Goal: Information Seeking & Learning: Check status

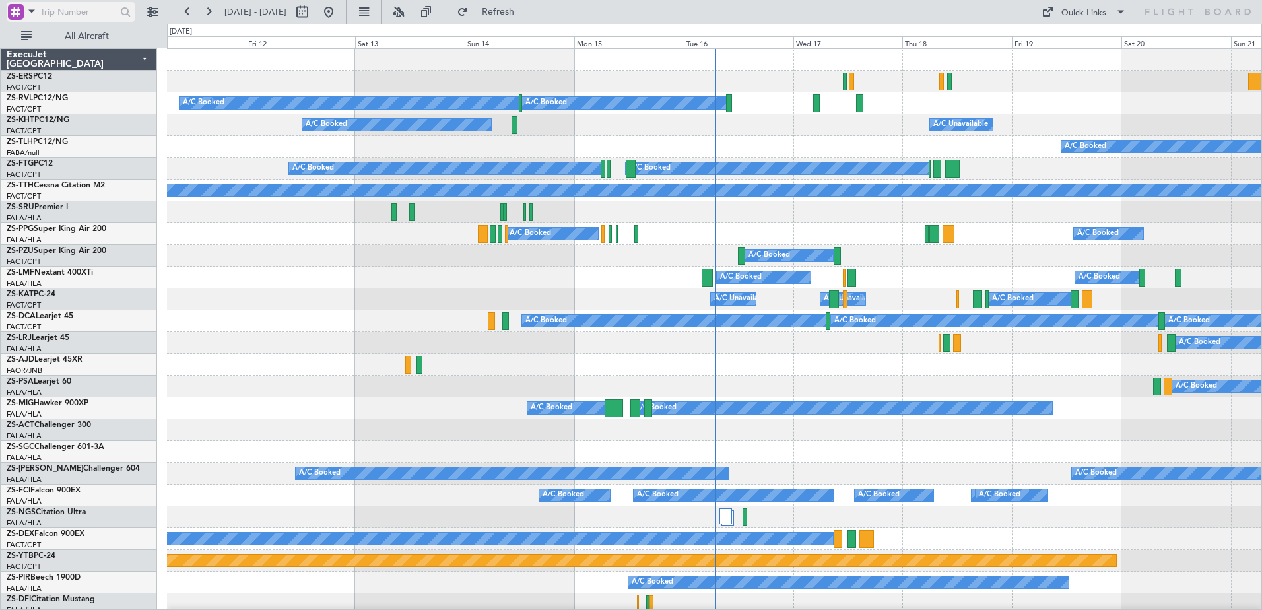
click at [27, 11] on span at bounding box center [32, 11] width 16 height 17
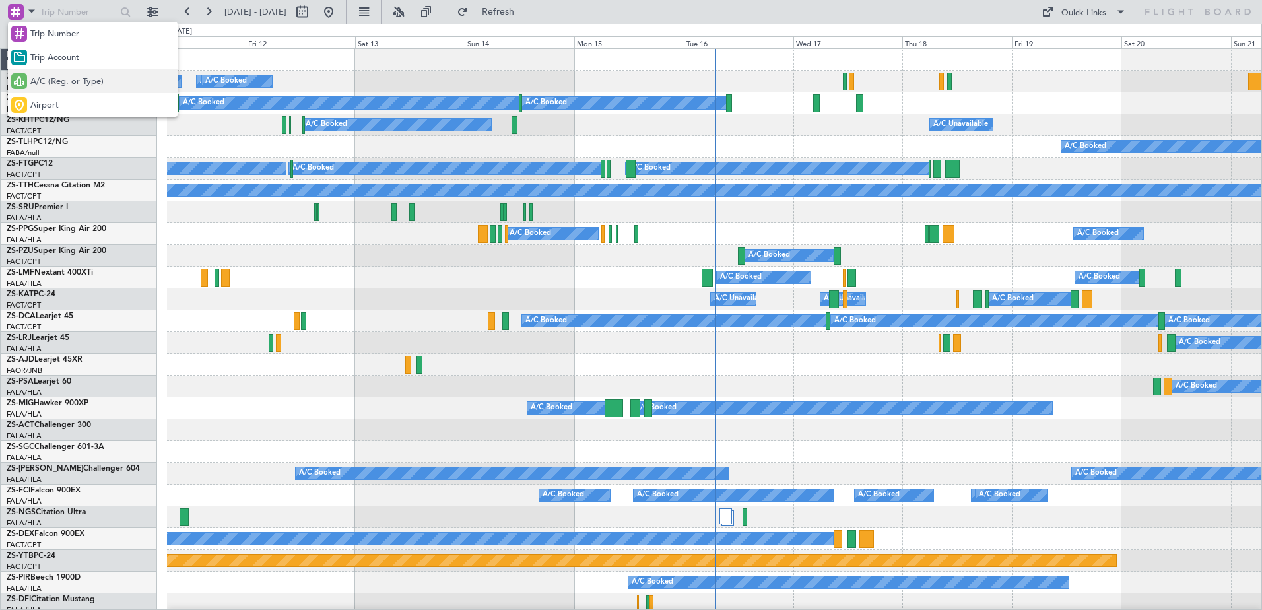
click at [52, 80] on span "A/C (Reg. or Type)" at bounding box center [66, 81] width 73 height 13
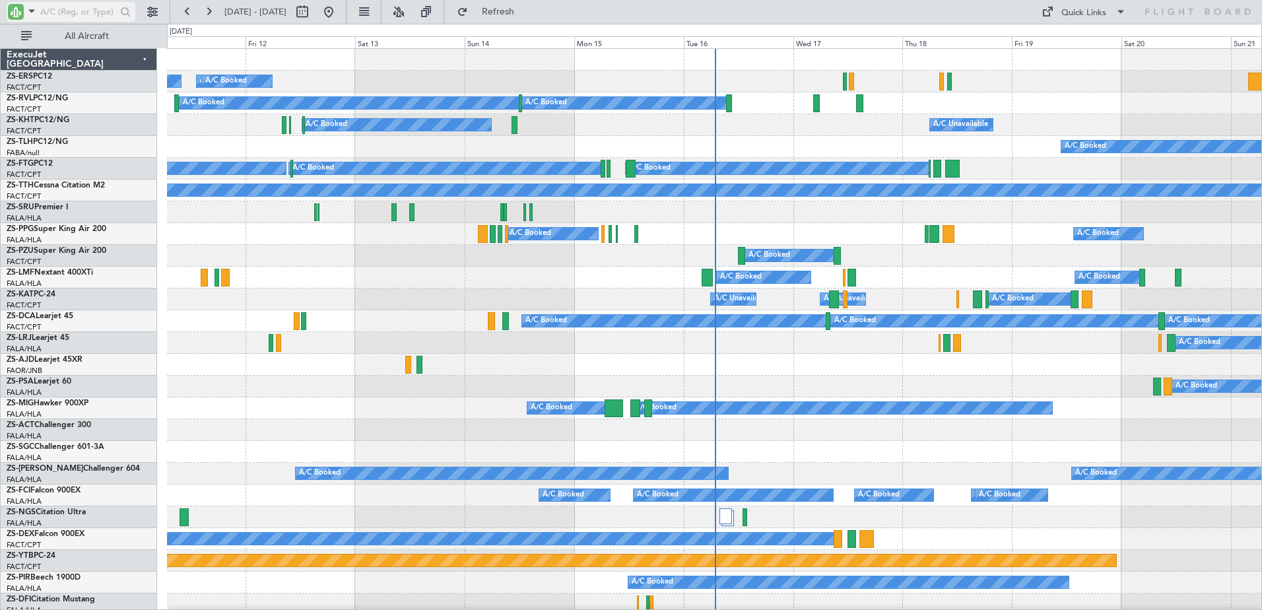
click at [55, 15] on input "text" at bounding box center [78, 12] width 76 height 20
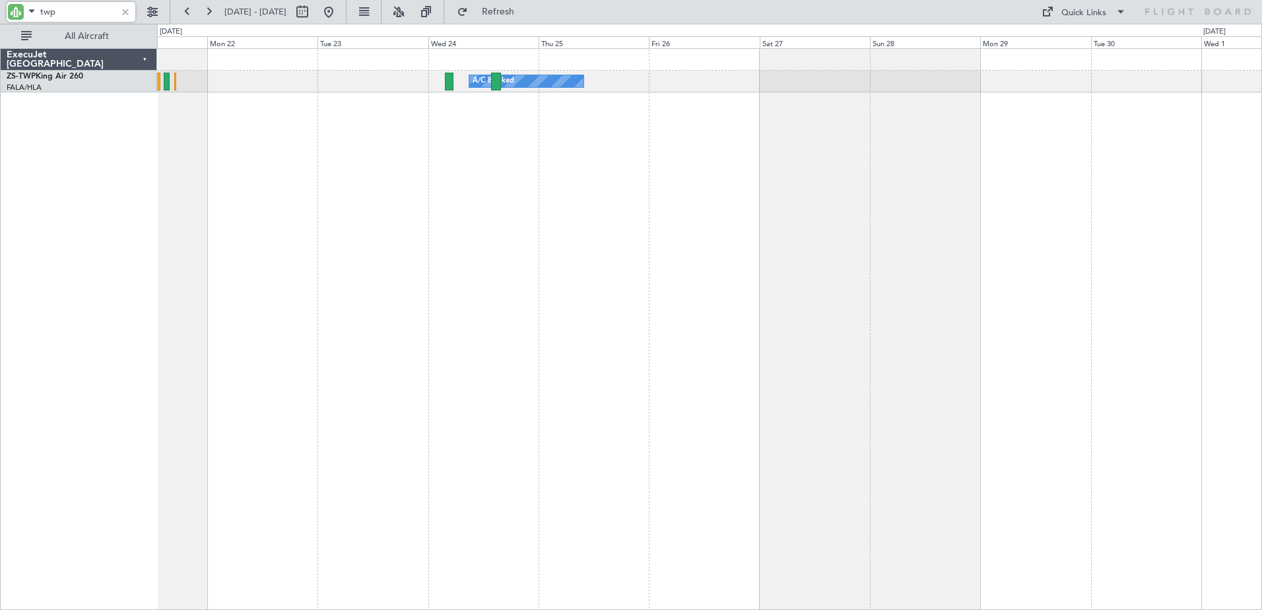
click at [0, 329] on html "twp [DATE] - [DATE] Refresh Quick Links All Aircraft A/C Booked A/C Booked Exec…" at bounding box center [631, 305] width 1262 height 610
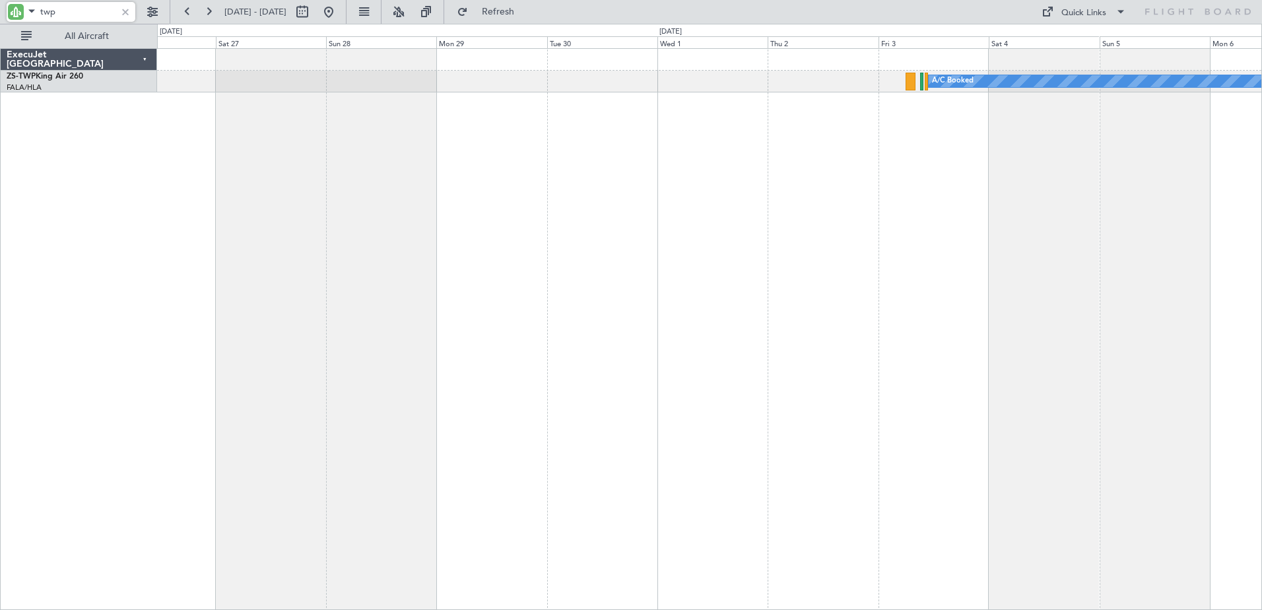
click at [705, 258] on div "A/C Booked A/C Booked" at bounding box center [709, 329] width 1105 height 562
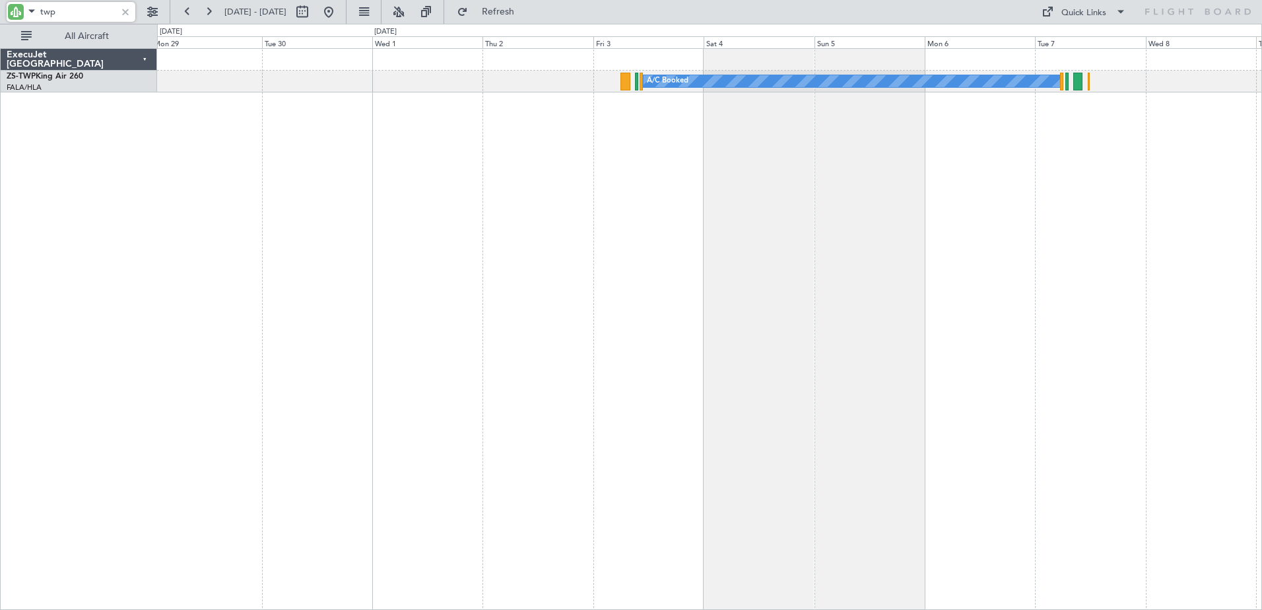
click at [748, 184] on div "A/C Booked" at bounding box center [709, 329] width 1105 height 562
type input "twp"
click at [123, 14] on div at bounding box center [125, 12] width 15 height 15
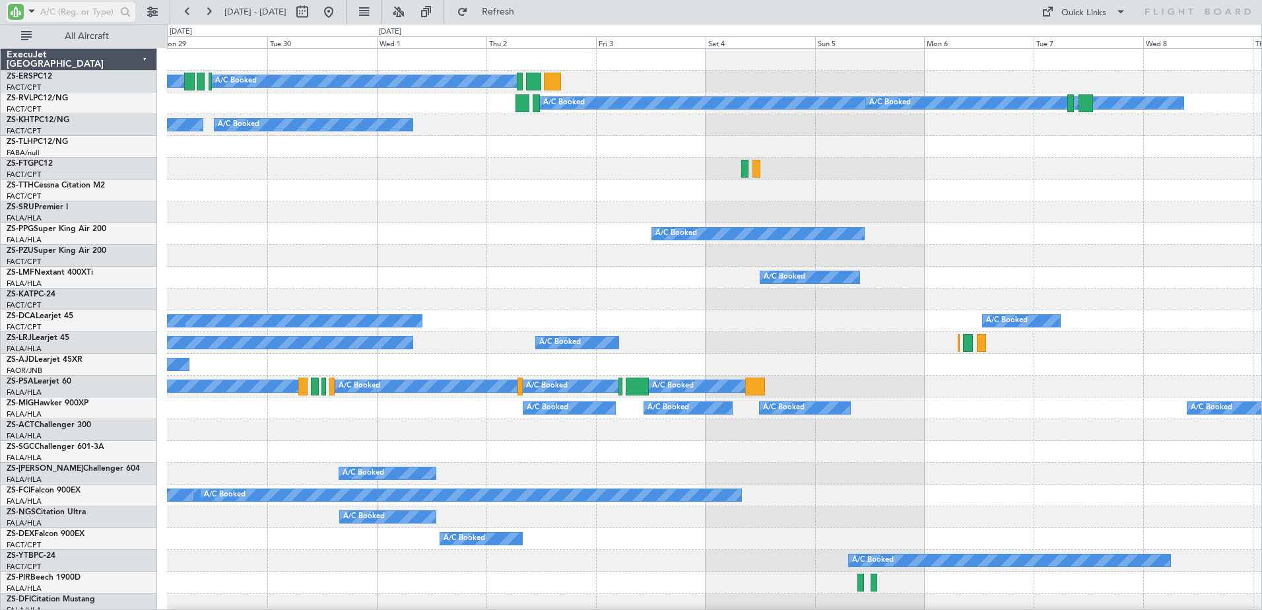
click at [28, 11] on span at bounding box center [32, 11] width 16 height 17
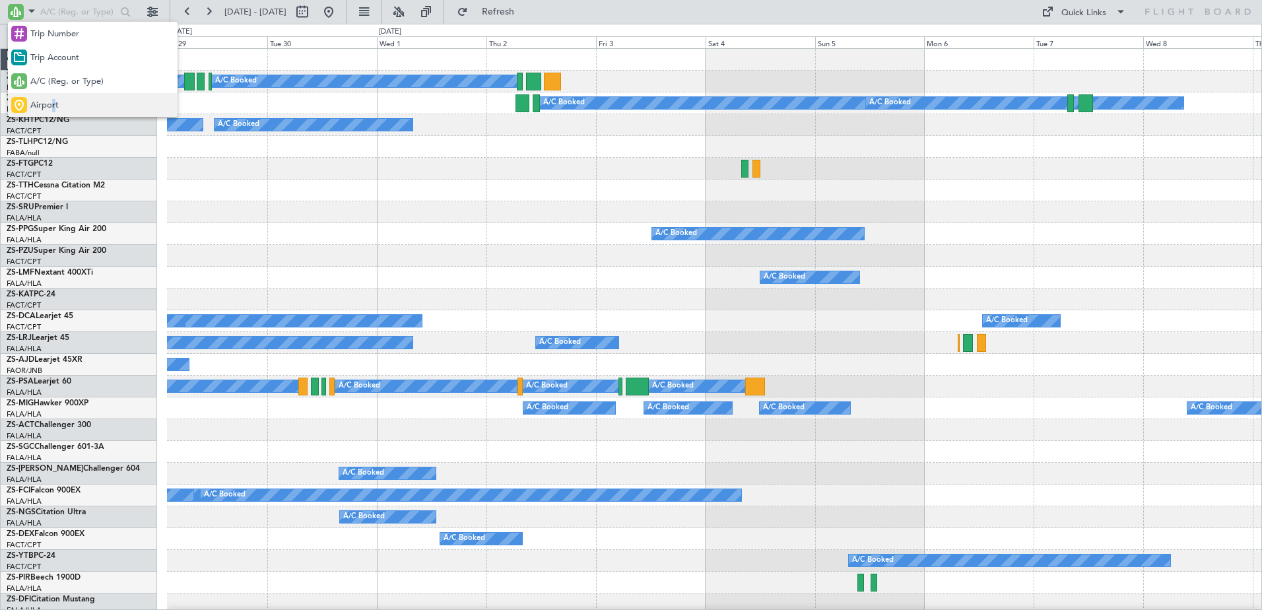
click at [54, 102] on div "Airport" at bounding box center [93, 105] width 170 height 24
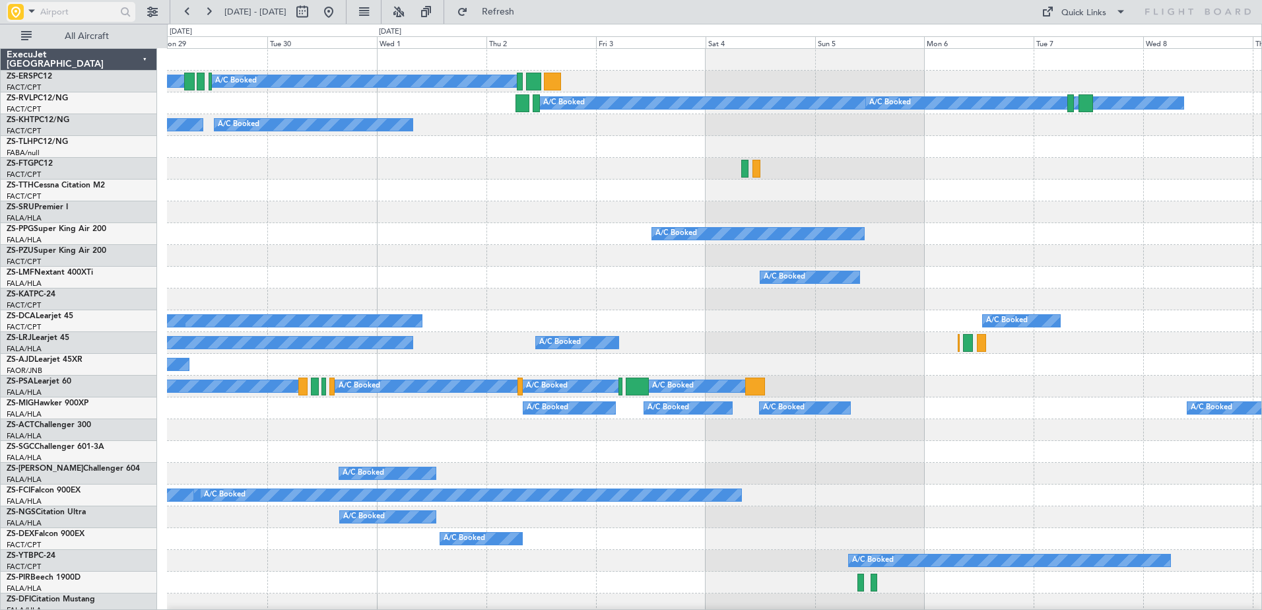
drag, startPoint x: 54, startPoint y: 102, endPoint x: 52, endPoint y: 13, distance: 89.2
click at [52, 13] on input "text" at bounding box center [78, 12] width 76 height 20
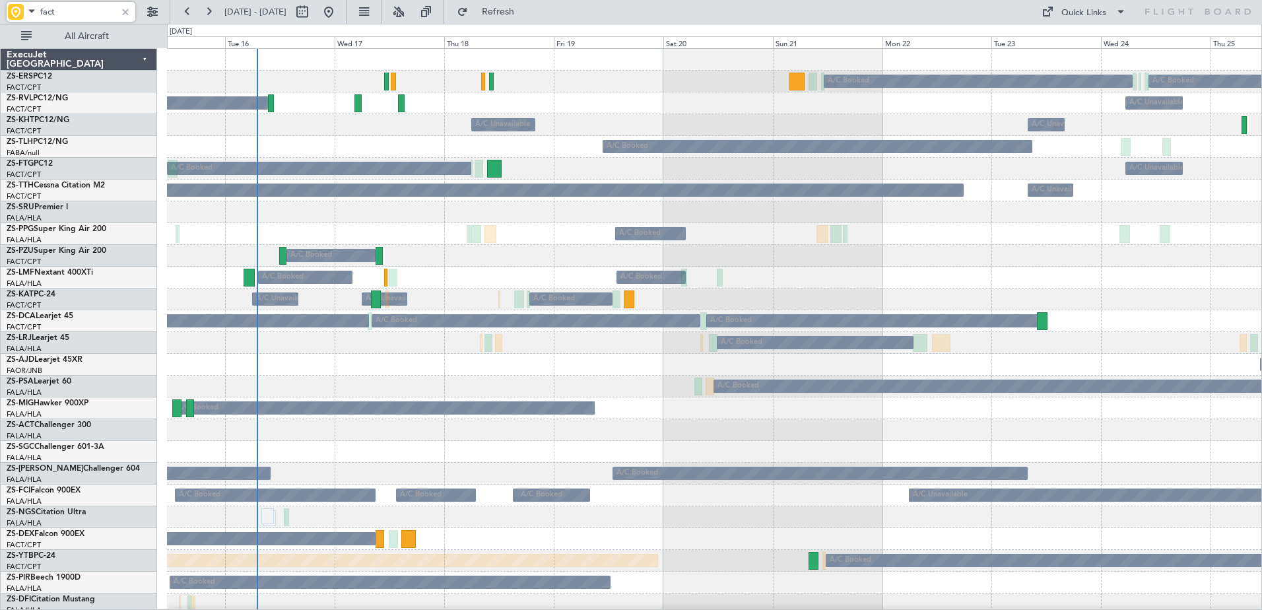
click at [447, 368] on div "A/C Booked A/C Booked" at bounding box center [714, 365] width 1095 height 22
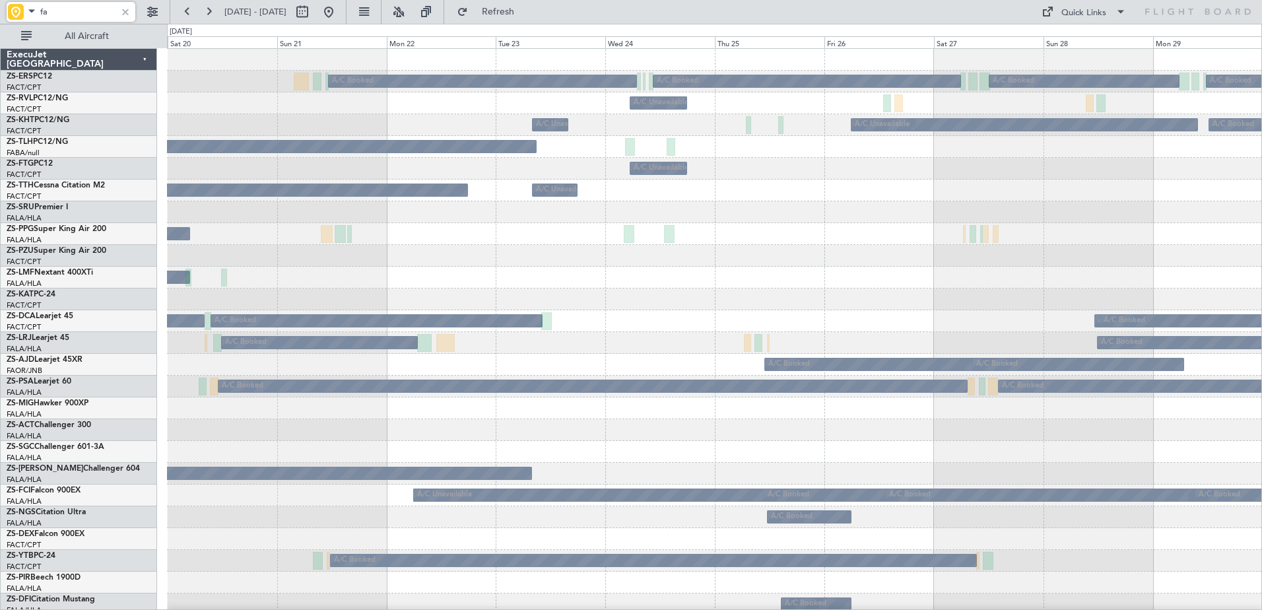
type input "f"
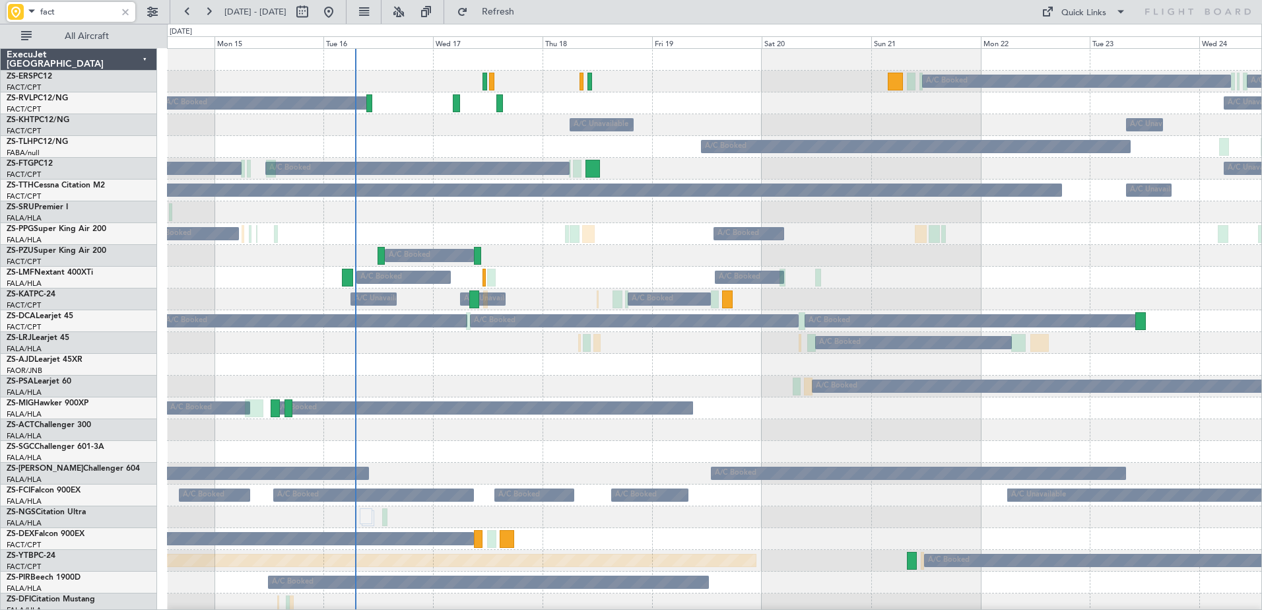
type input "fact"
click at [29, 12] on span at bounding box center [32, 11] width 16 height 17
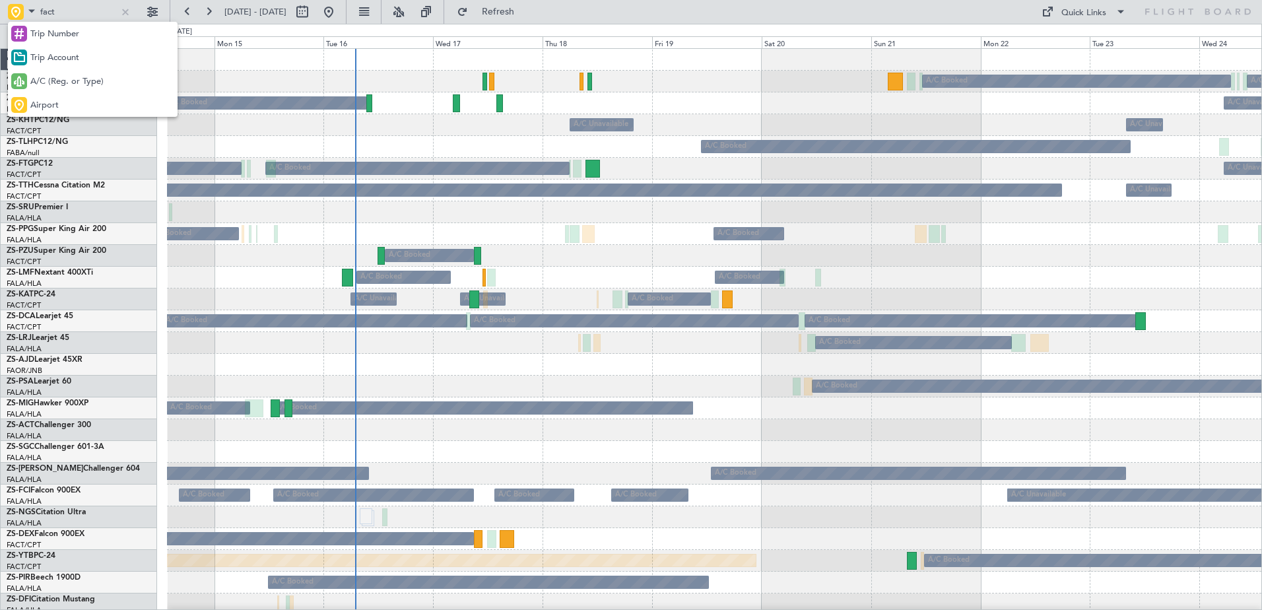
click at [46, 73] on div "A/C (Reg. or Type)" at bounding box center [93, 81] width 170 height 24
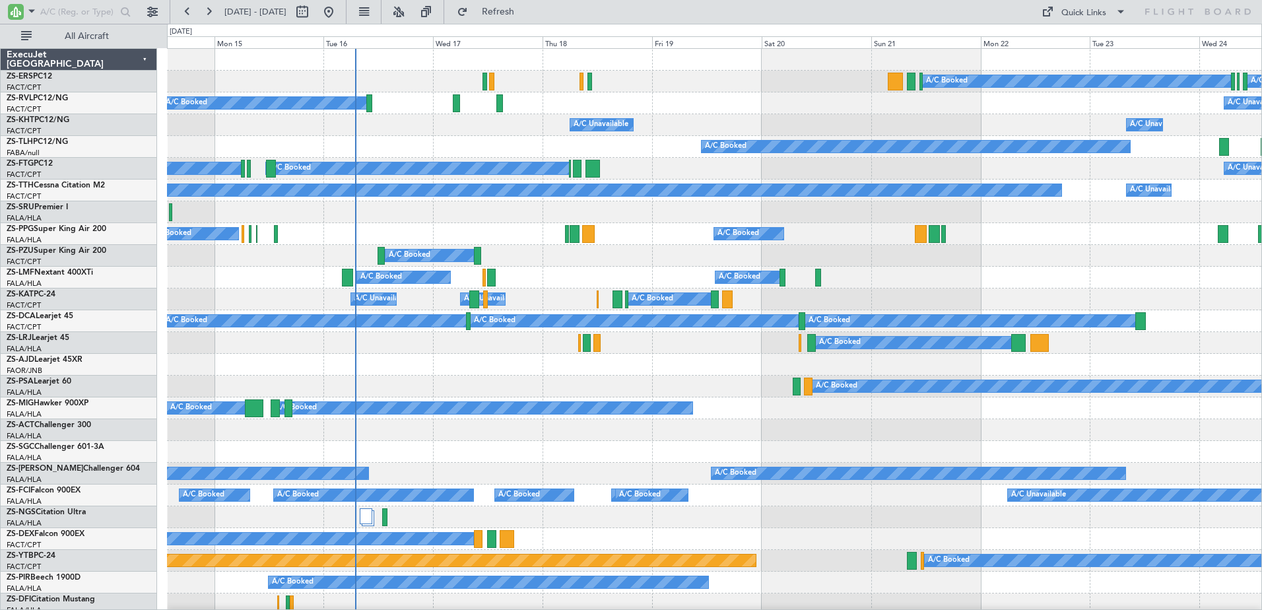
click at [57, 0] on div at bounding box center [85, 12] width 170 height 24
click at [55, 14] on input "text" at bounding box center [78, 12] width 76 height 20
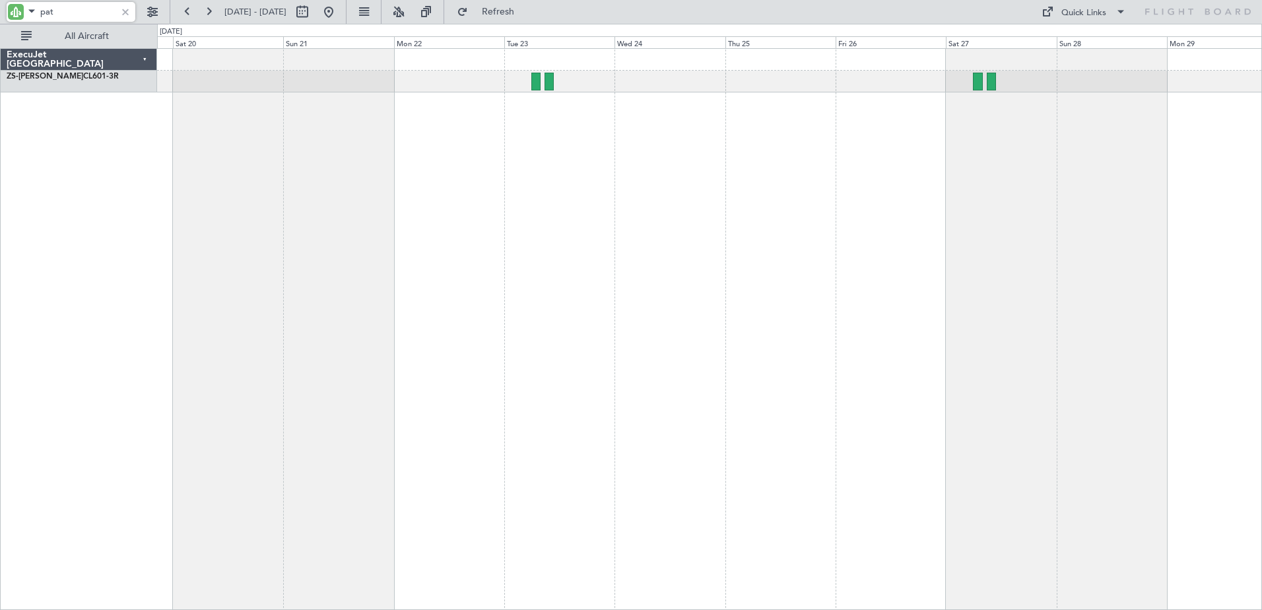
click at [320, 247] on div "A/C Booked A/C Booked A/C Booked" at bounding box center [709, 329] width 1105 height 562
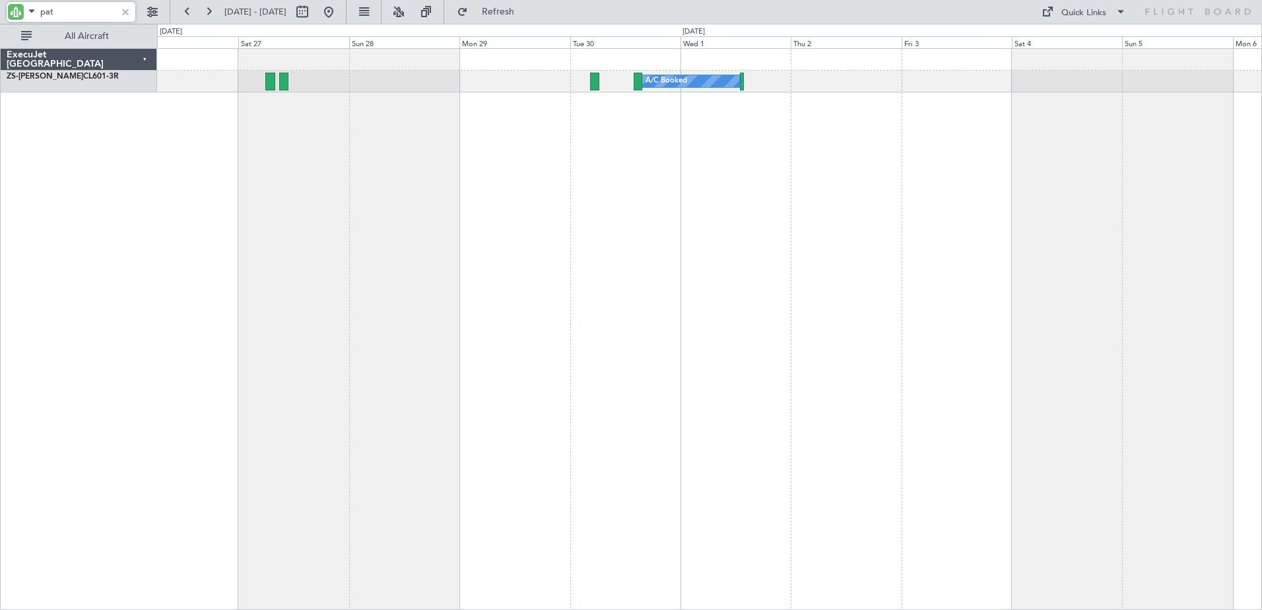
click at [206, 80] on div "A/C Booked" at bounding box center [709, 329] width 1105 height 562
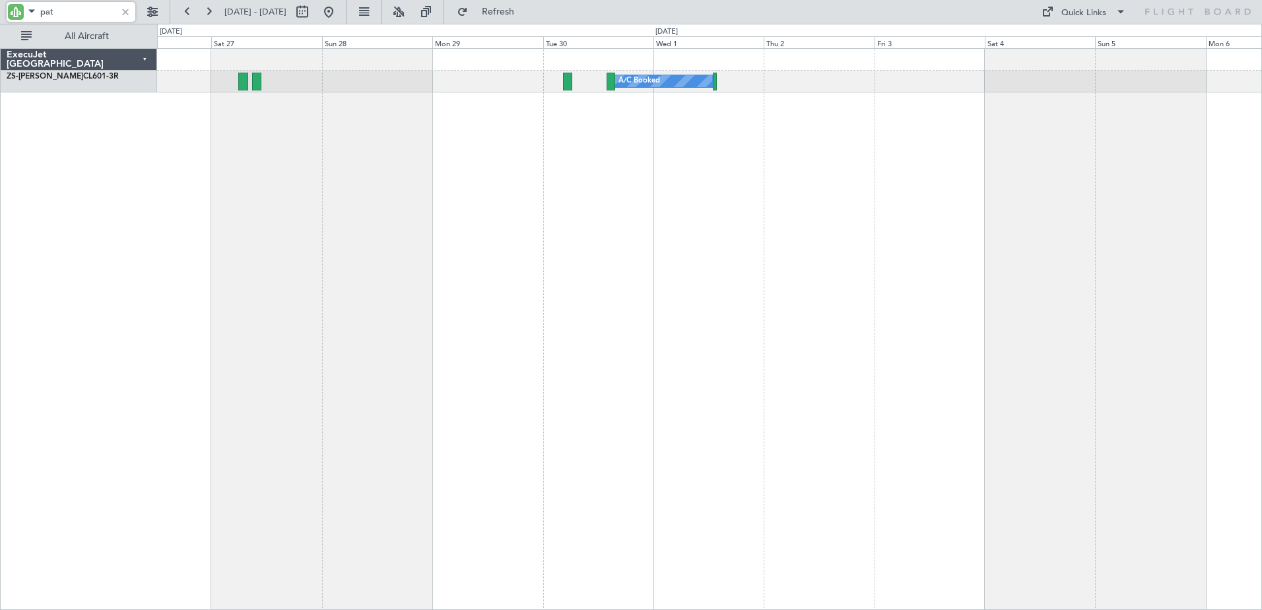
click at [574, 170] on div "A/C Booked" at bounding box center [709, 329] width 1105 height 562
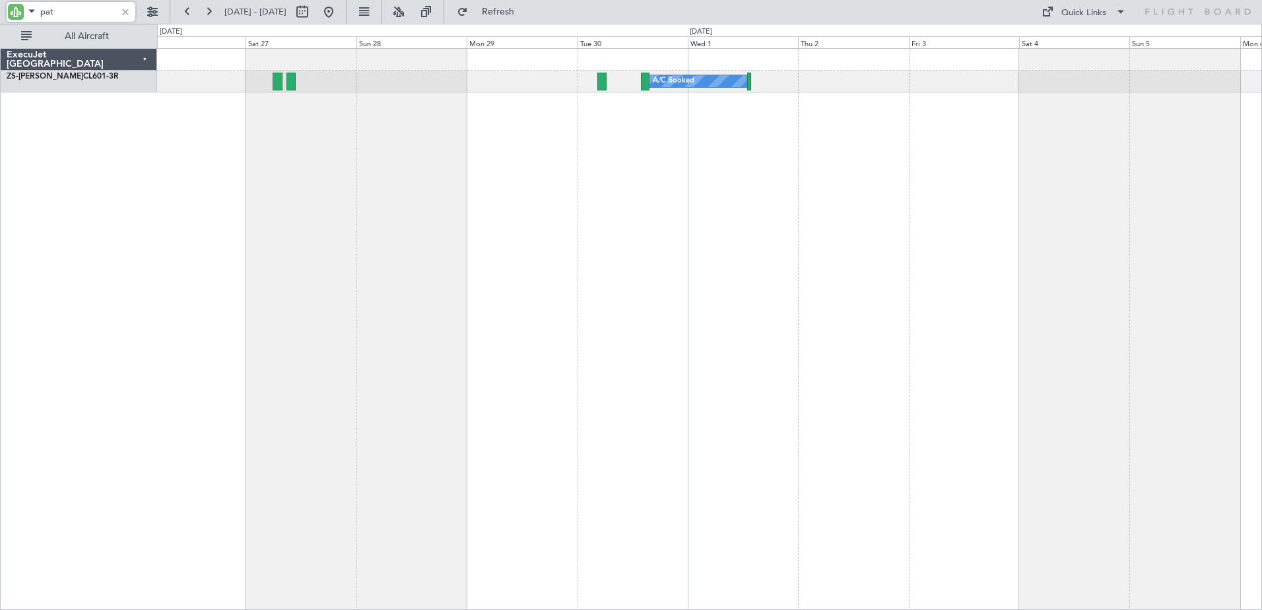
type input "pat"
click at [124, 11] on div at bounding box center [125, 12] width 15 height 15
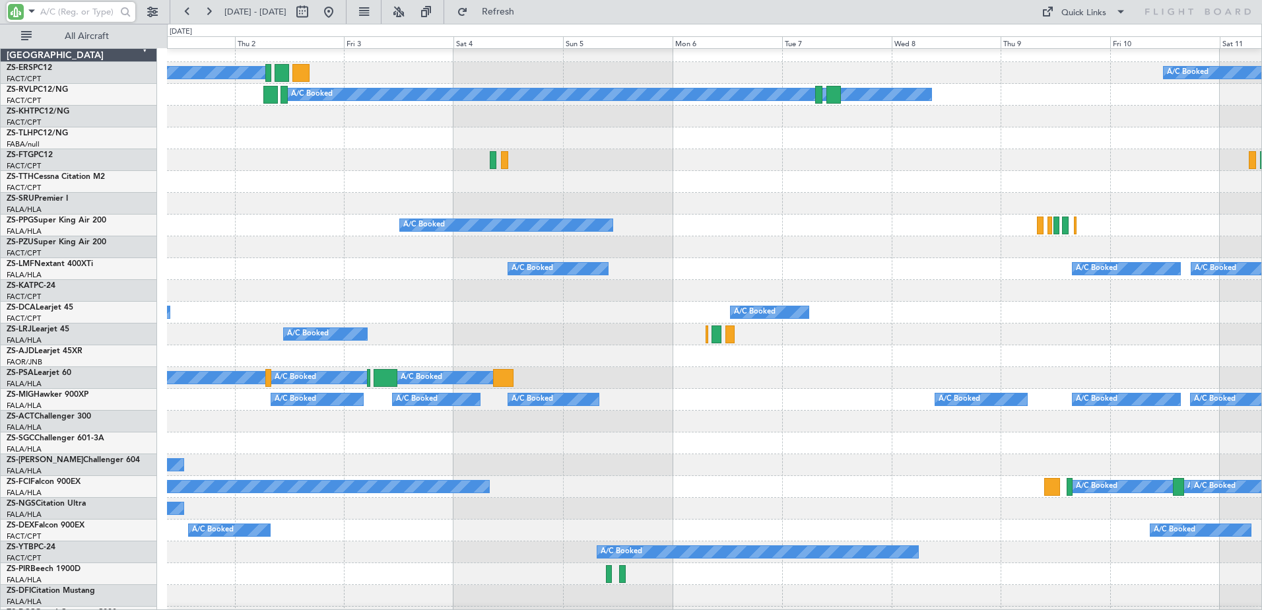
click at [936, 482] on div "A/C Unavailable A/C Unavailable A/C Booked A/C Booked A/C Booked A/C Booked A/C…" at bounding box center [714, 487] width 1095 height 22
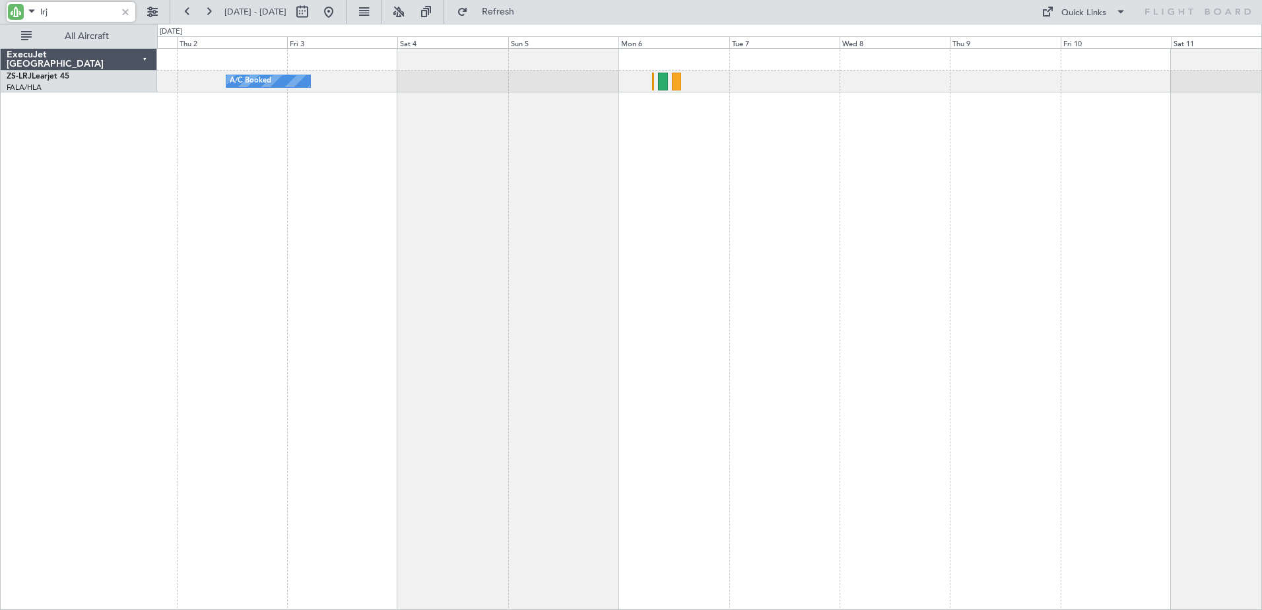
type input "lrj"
click at [34, 7] on span at bounding box center [32, 11] width 16 height 17
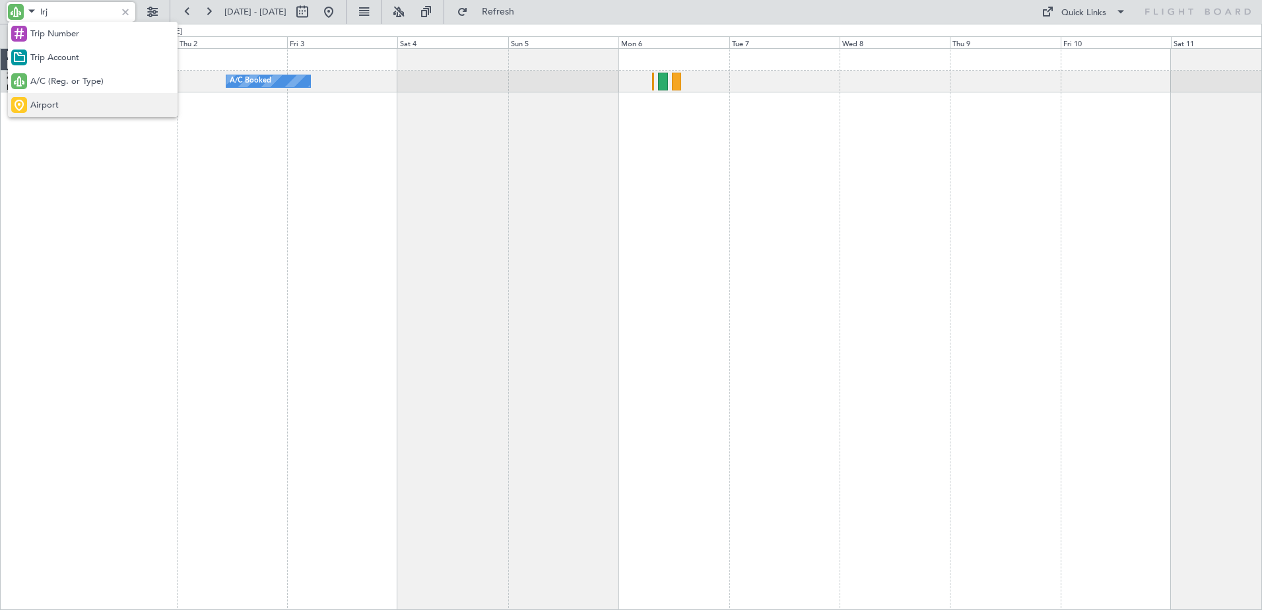
click at [42, 98] on div "Airport" at bounding box center [93, 105] width 170 height 24
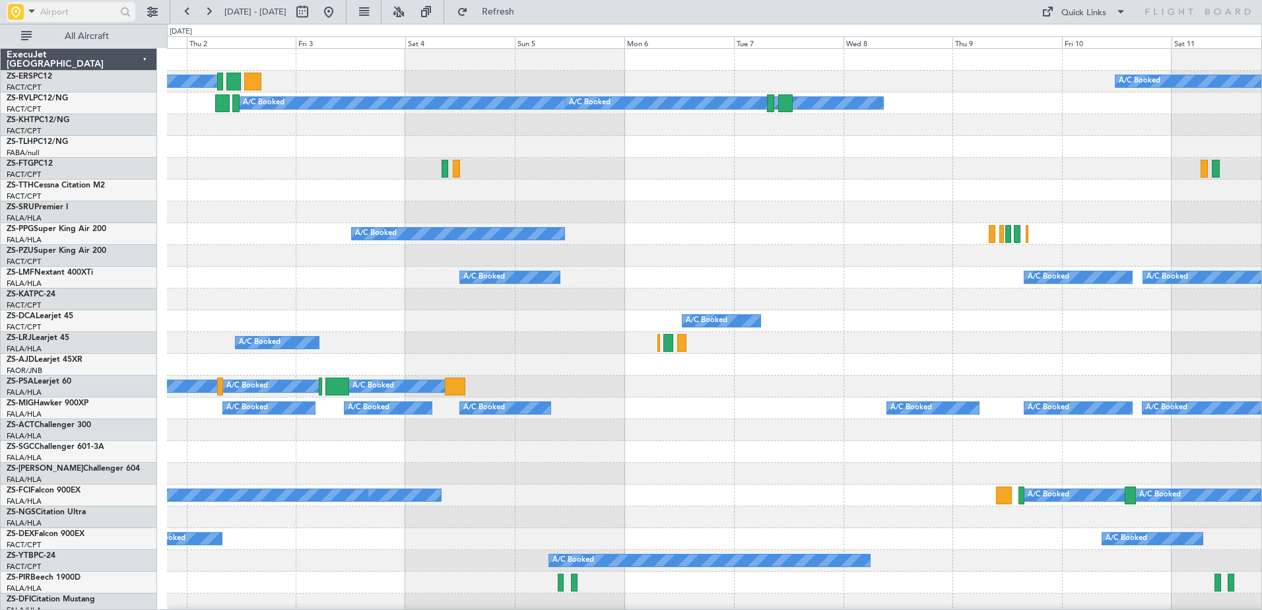
click at [85, 13] on input "text" at bounding box center [78, 12] width 76 height 20
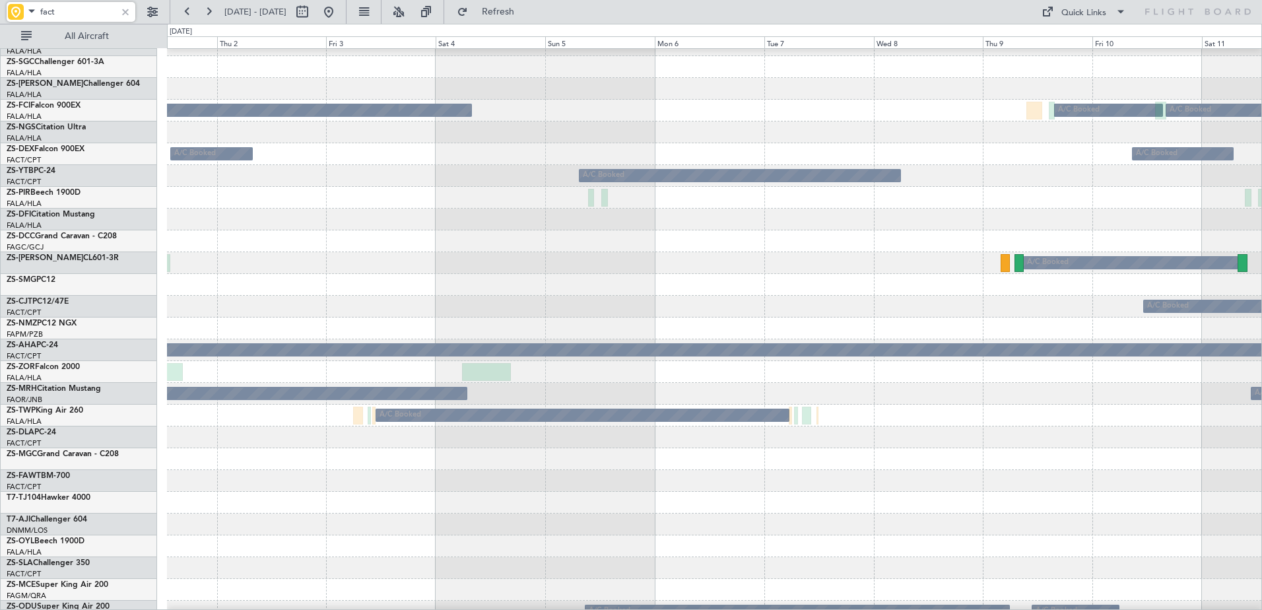
click at [1262, 534] on html "fact [DATE] - [DATE] Refresh Quick Links All Aircraft A/C Booked A/C Booked A/C…" at bounding box center [631, 305] width 1262 height 610
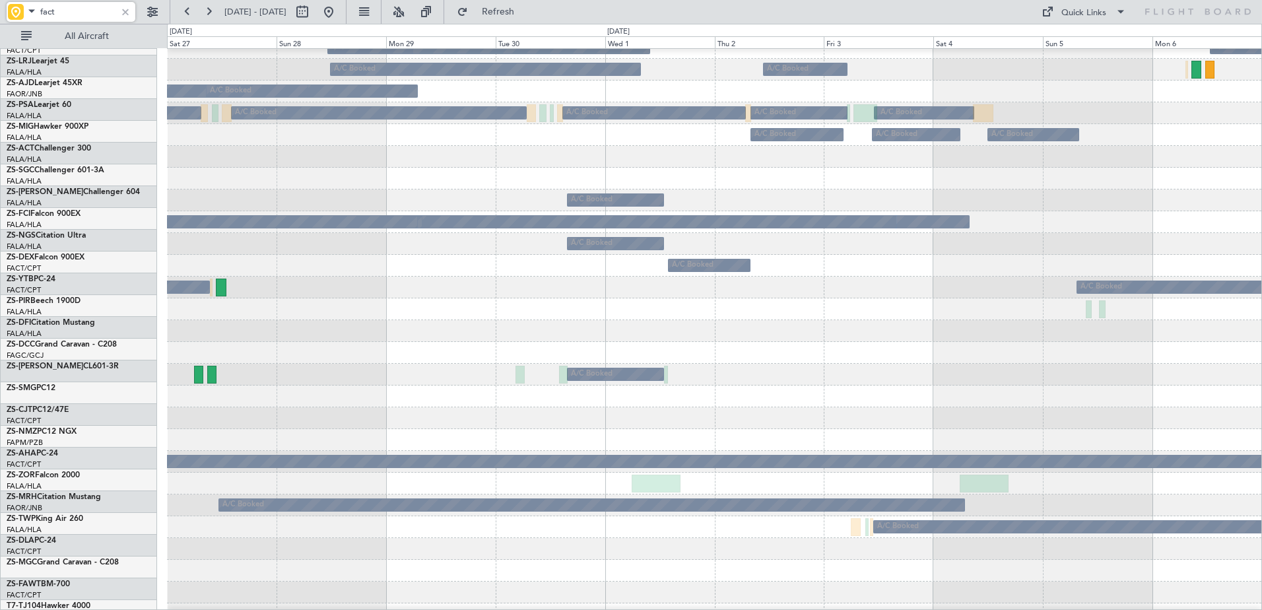
scroll to position [273, 0]
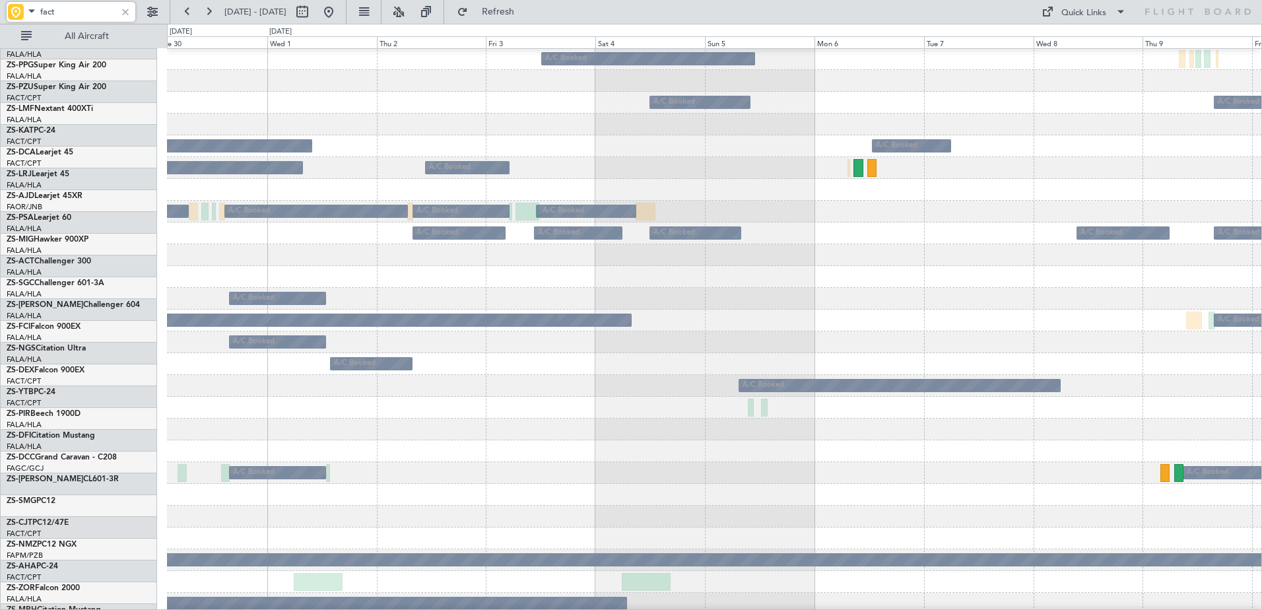
click at [825, 462] on div at bounding box center [714, 451] width 1095 height 22
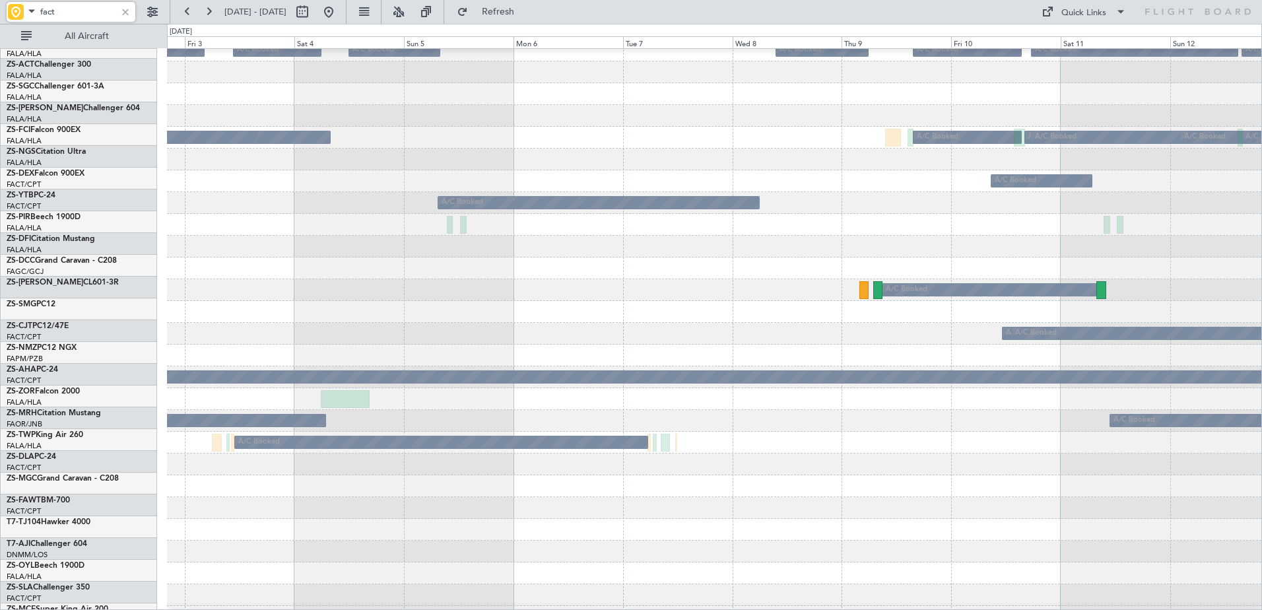
click at [909, 478] on div at bounding box center [714, 486] width 1095 height 22
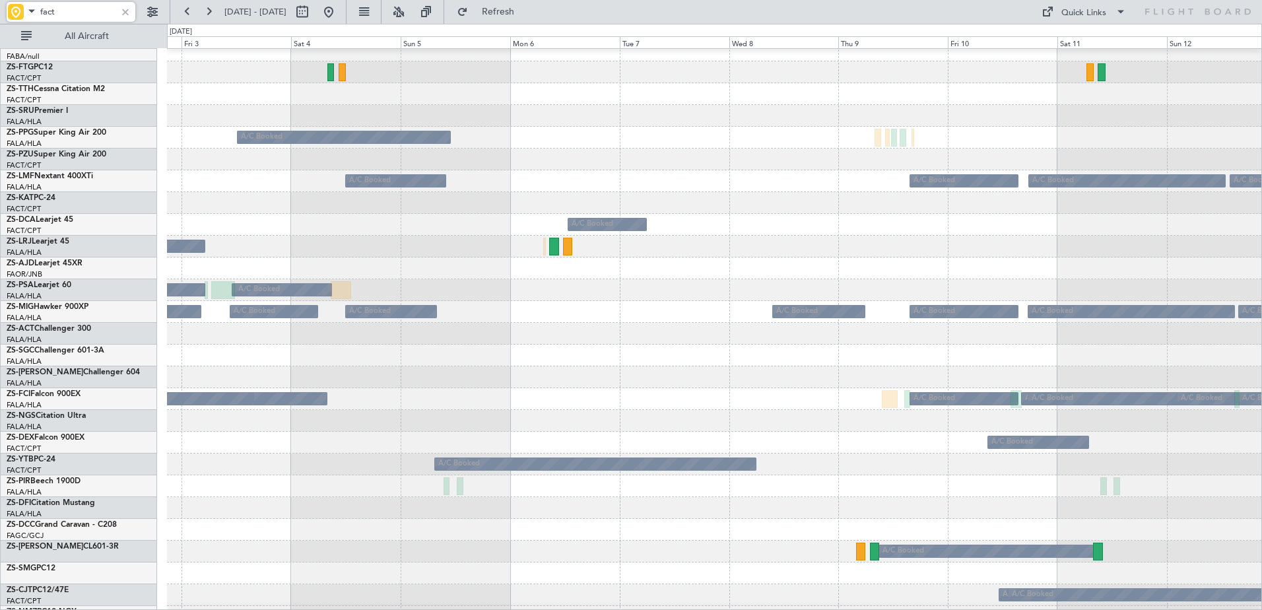
scroll to position [30, 0]
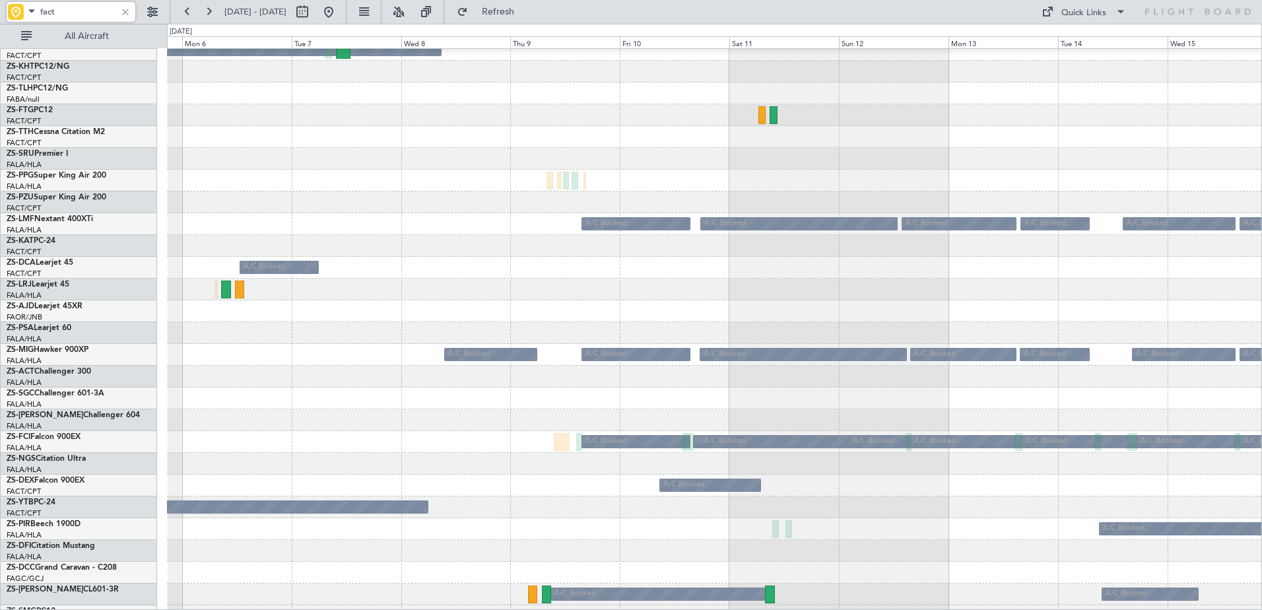
click at [839, 316] on div at bounding box center [714, 311] width 1095 height 22
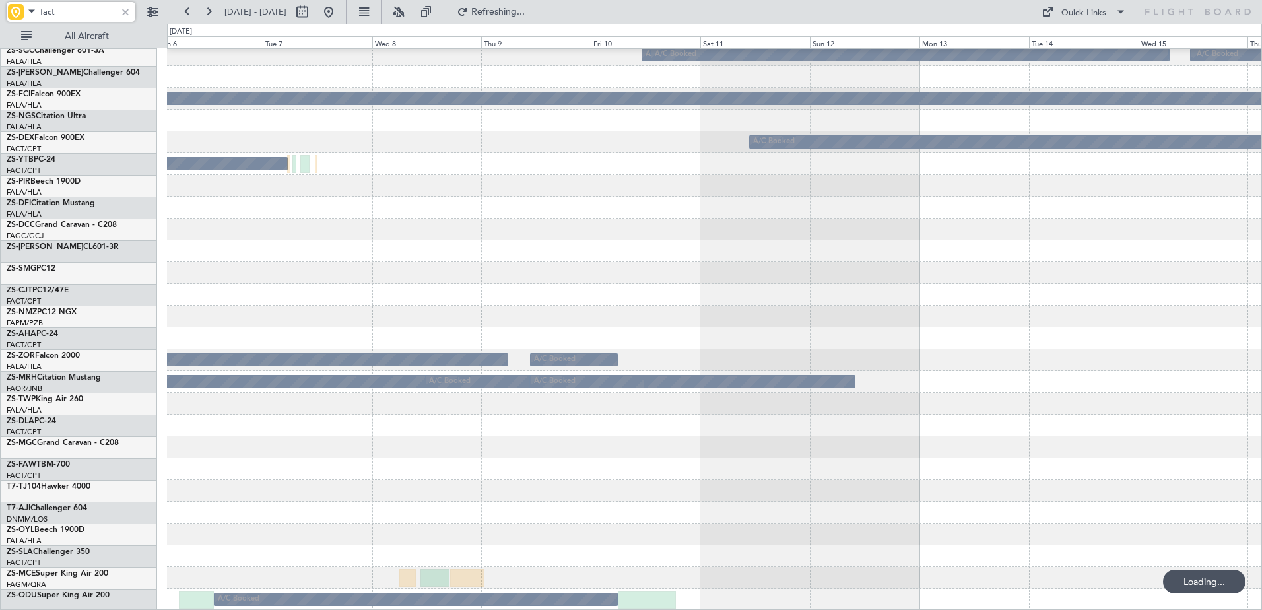
scroll to position [637, 0]
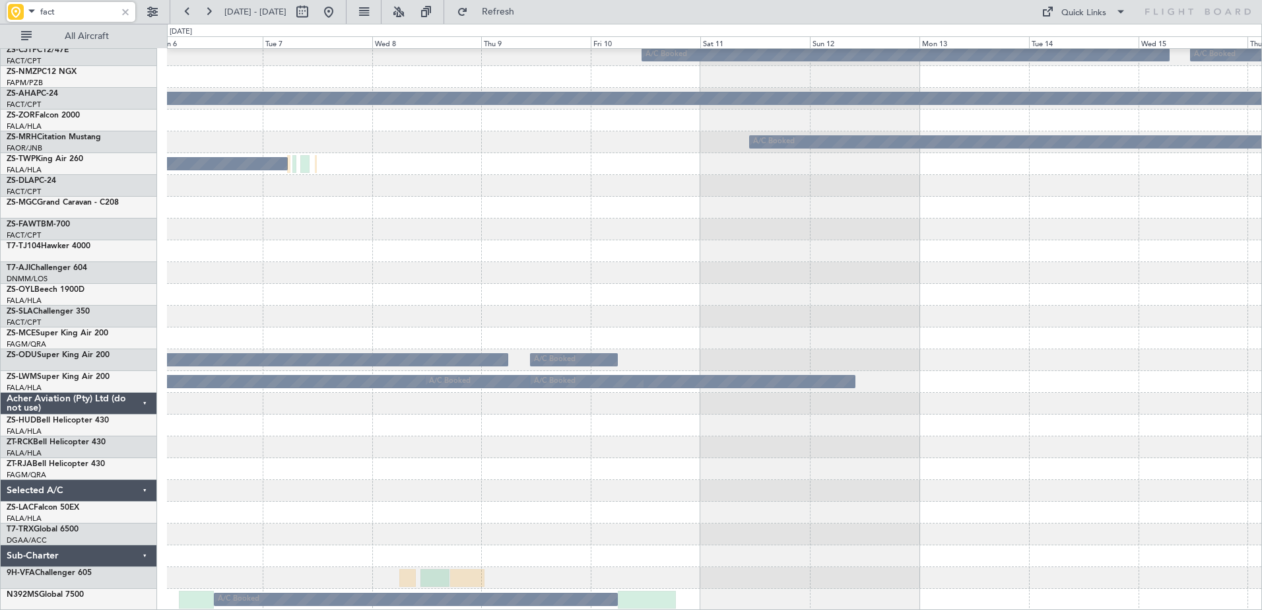
type input "fact"
click at [25, 13] on span at bounding box center [32, 11] width 16 height 17
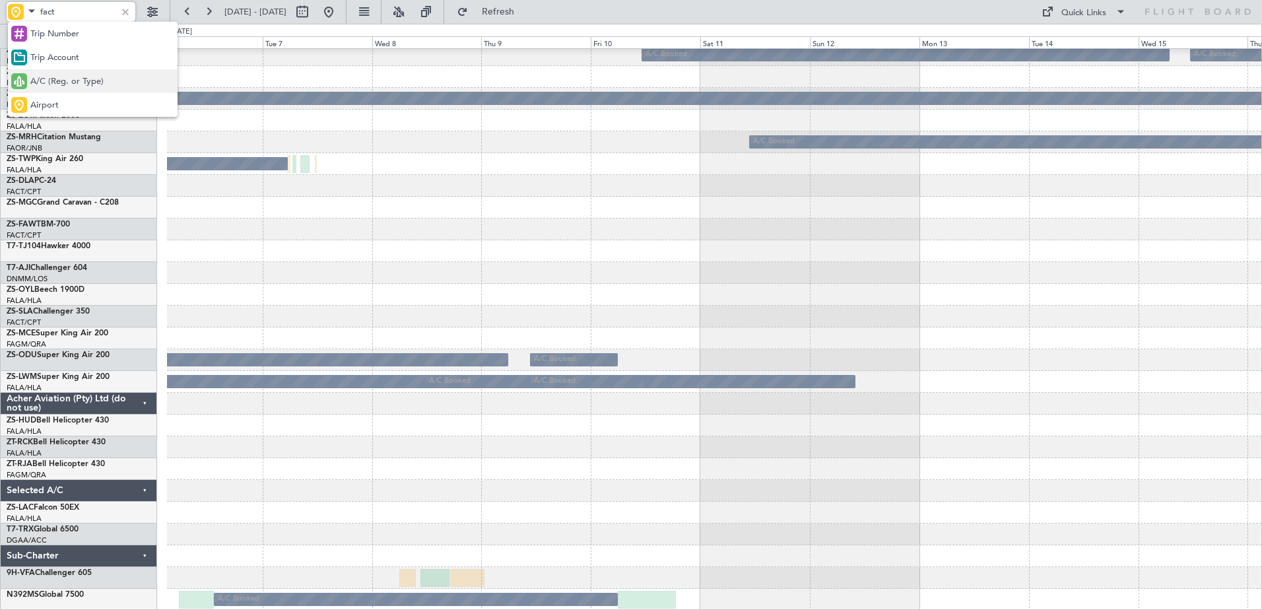
click at [59, 79] on span "A/C (Reg. or Type)" at bounding box center [66, 81] width 73 height 13
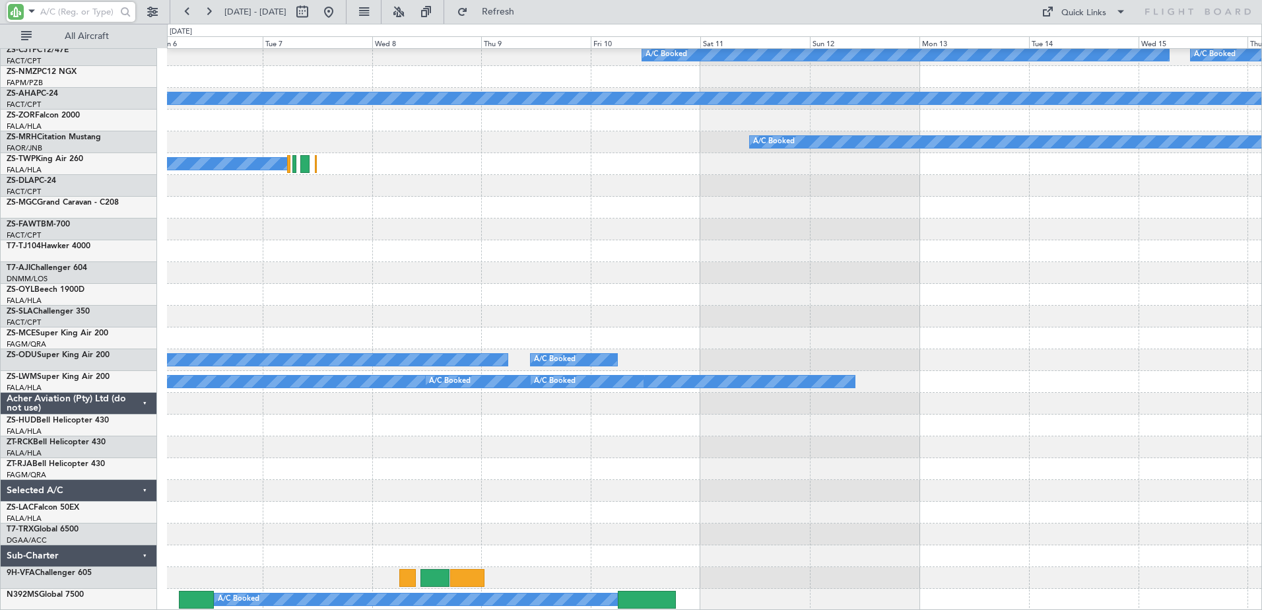
click at [71, 9] on input "text" at bounding box center [78, 12] width 76 height 20
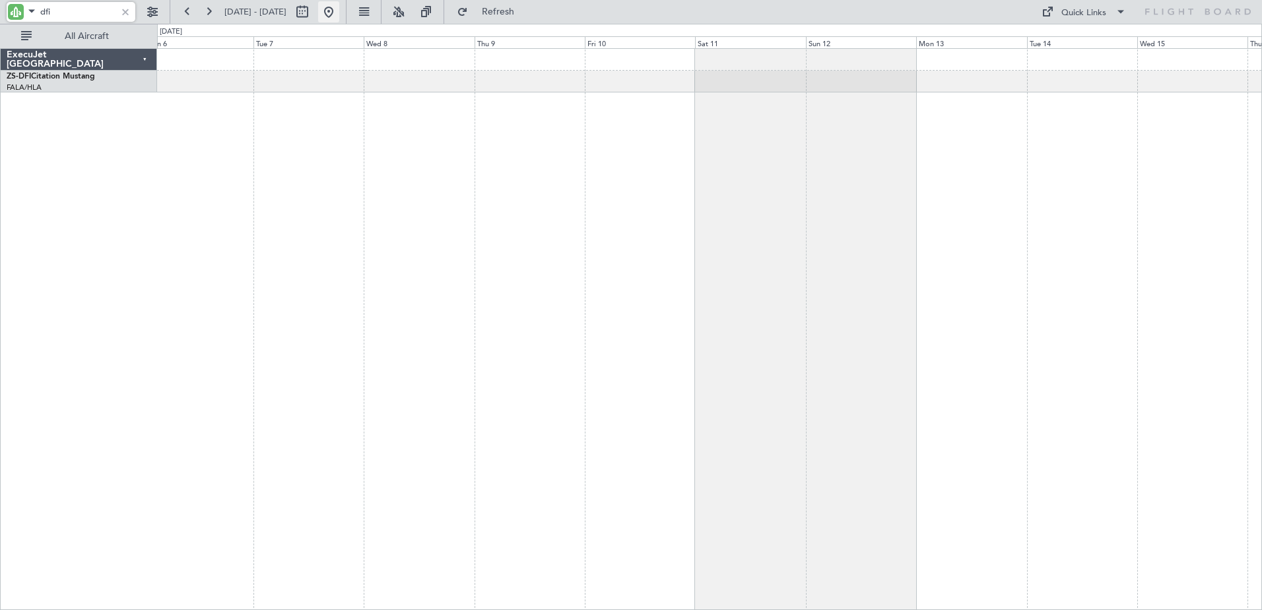
type input "dfi"
click at [339, 17] on button at bounding box center [328, 11] width 21 height 21
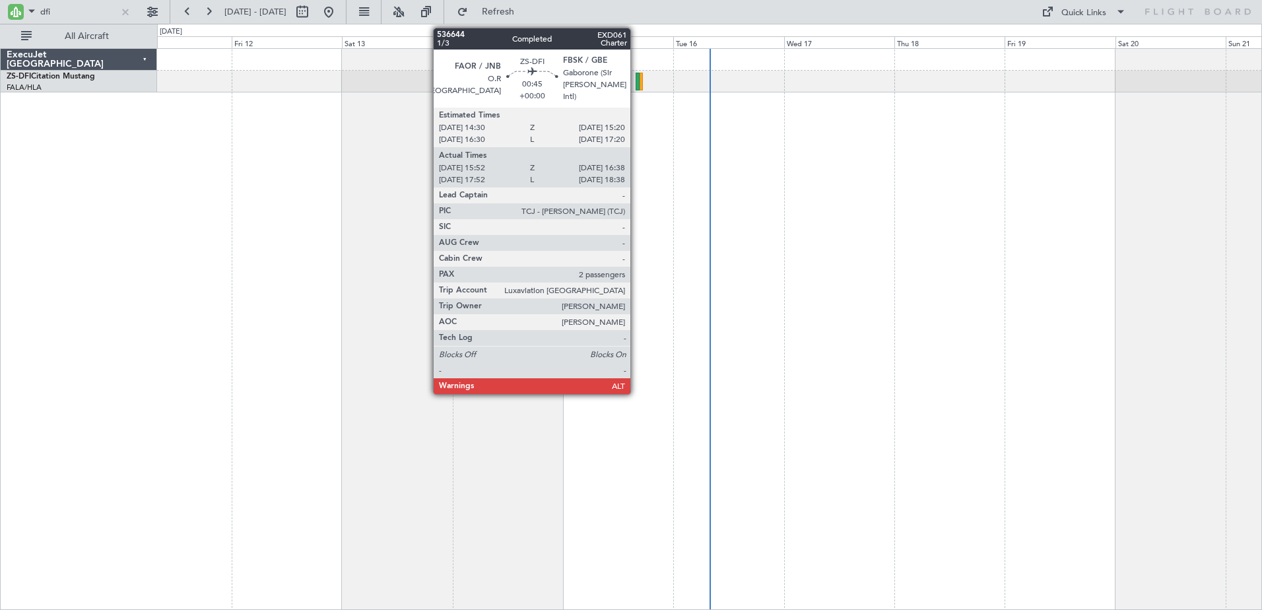
click at [637, 81] on div at bounding box center [638, 82] width 4 height 18
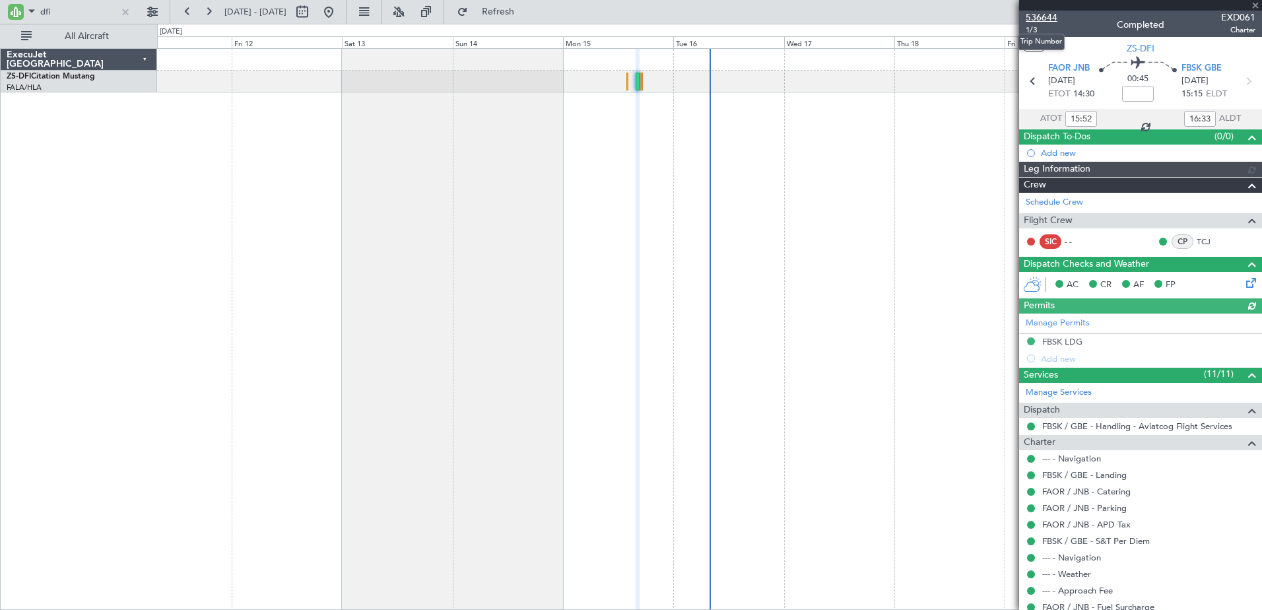
click at [1039, 13] on span "536644" at bounding box center [1042, 18] width 32 height 14
